Goal: Task Accomplishment & Management: Manage account settings

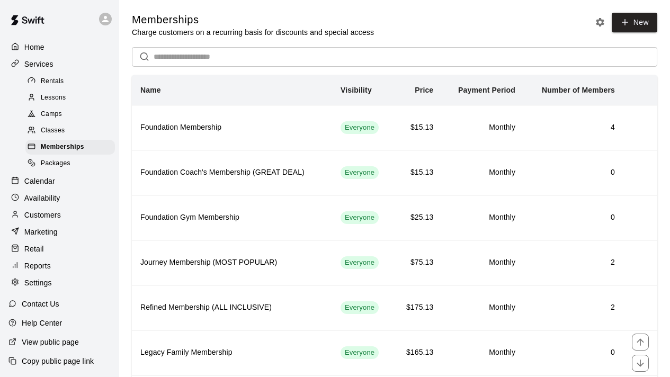
scroll to position [73, 0]
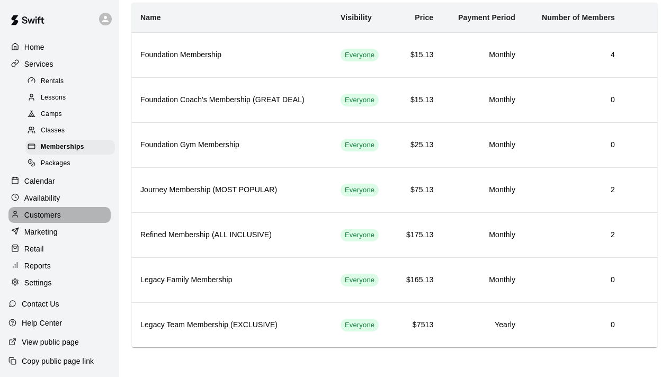
click at [52, 215] on p "Customers" at bounding box center [42, 215] width 37 height 11
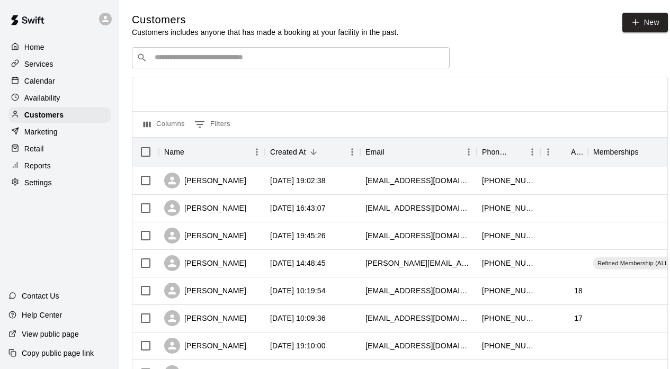
click at [180, 59] on input "Search customers by name or email" at bounding box center [298, 57] width 293 height 11
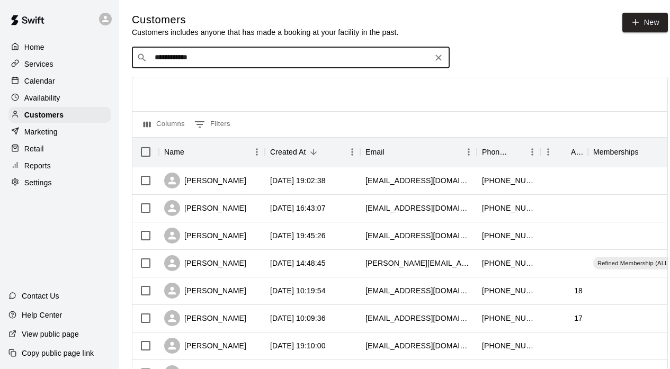
type input "**********"
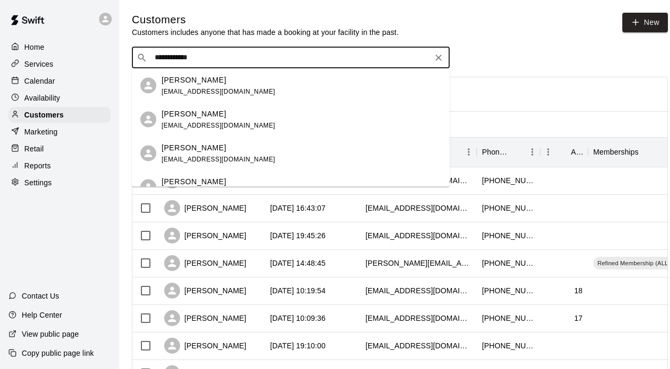
click at [189, 152] on p "[PERSON_NAME]" at bounding box center [194, 147] width 65 height 11
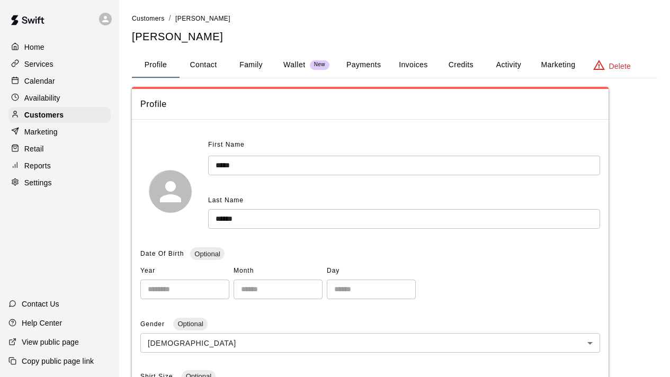
click at [296, 67] on p "Wallet" at bounding box center [294, 64] width 22 height 11
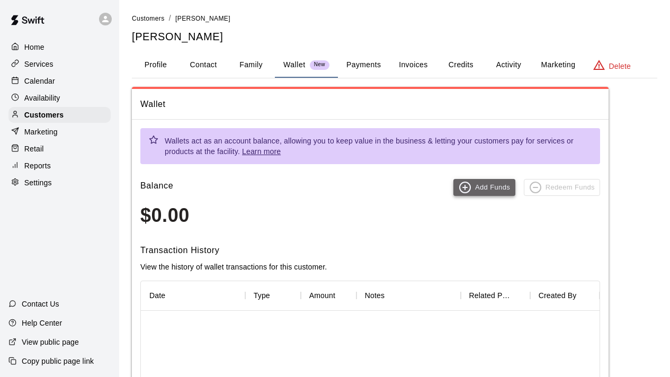
click at [467, 186] on icon "button" at bounding box center [465, 187] width 13 height 13
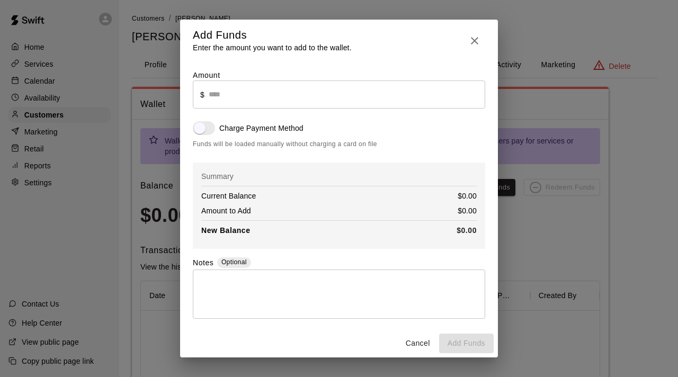
click at [220, 93] on input "text" at bounding box center [347, 95] width 277 height 28
click at [226, 94] on input "text" at bounding box center [347, 95] width 277 height 28
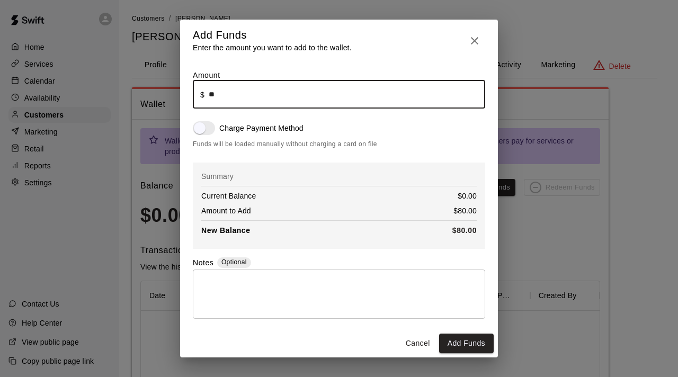
type input "*****"
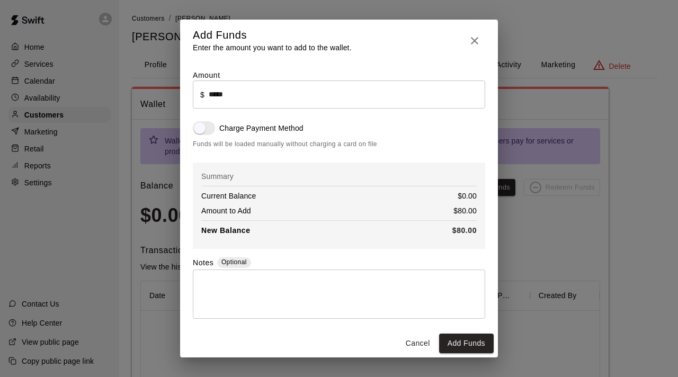
click at [234, 153] on div "Amount ​ $ ***** ​ Charge Payment Method Funds will be loaded manually without …" at bounding box center [339, 194] width 292 height 249
click at [472, 345] on button "Add Funds" at bounding box center [466, 344] width 55 height 20
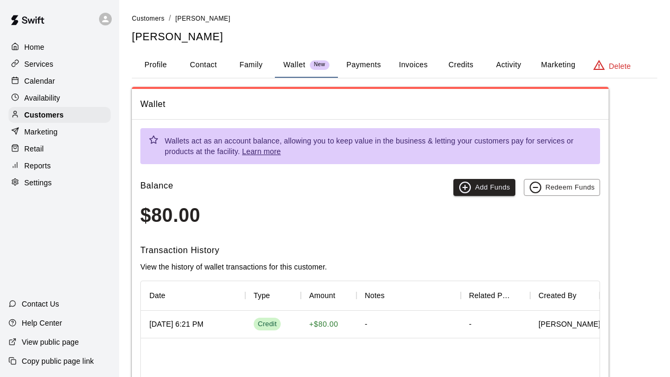
click at [58, 83] on div "Calendar" at bounding box center [59, 81] width 102 height 16
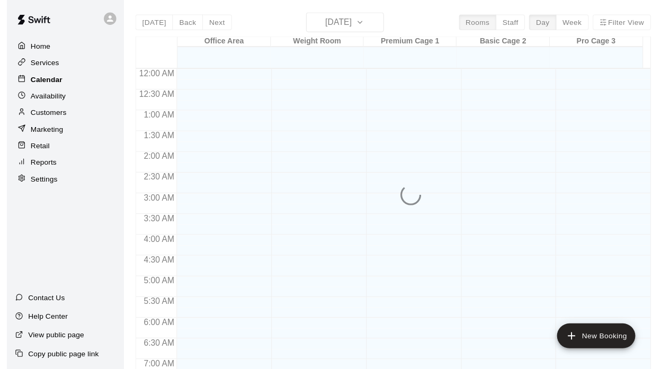
scroll to position [667, 0]
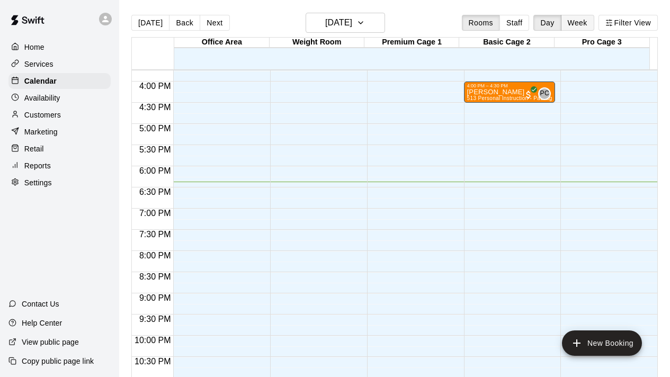
click at [573, 29] on button "Week" at bounding box center [577, 23] width 33 height 16
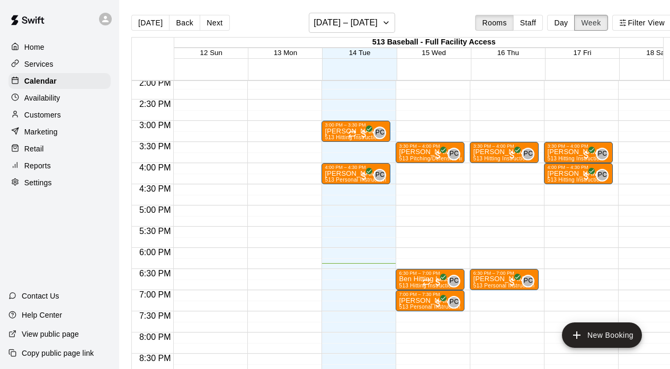
scroll to position [593, 0]
